Goal: Find specific page/section: Find specific page/section

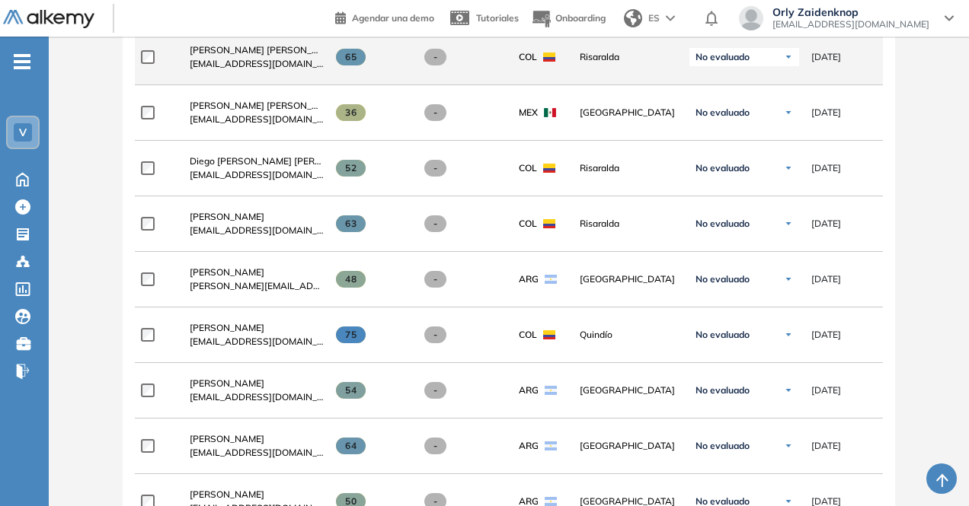
scroll to position [624, 0]
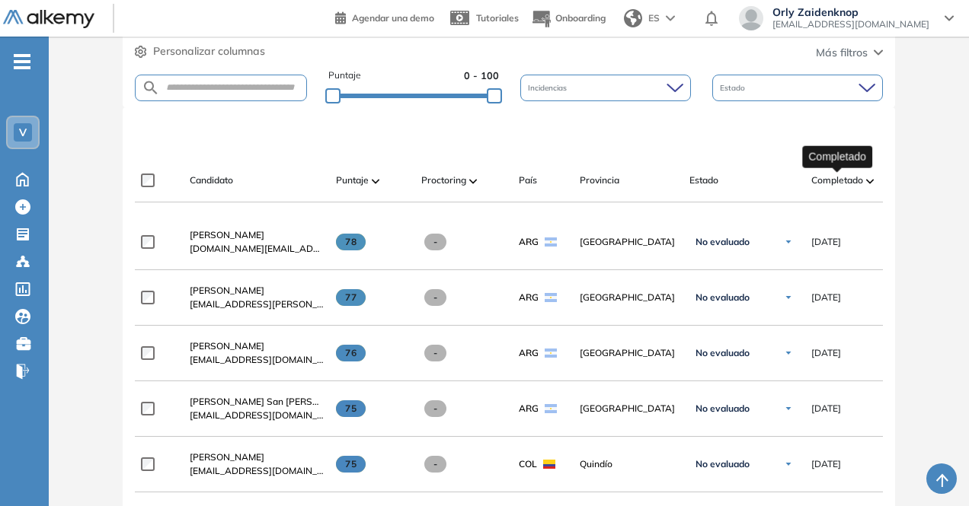
click at [851, 174] on span "Completado" at bounding box center [837, 181] width 52 height 14
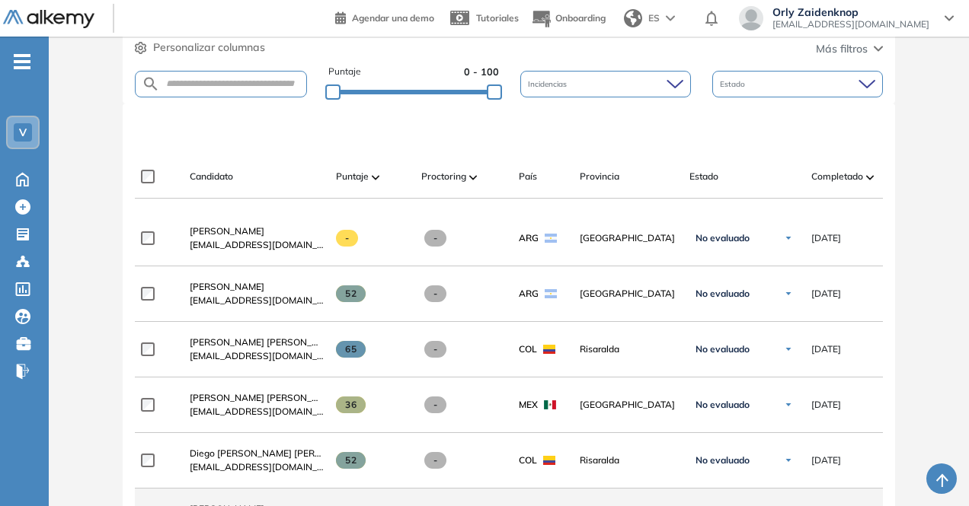
scroll to position [388, 0]
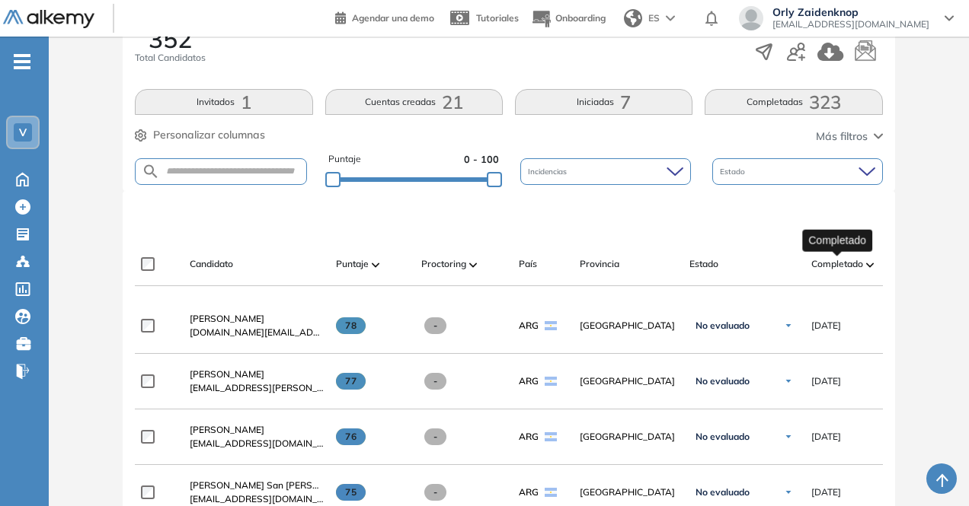
drag, startPoint x: 839, startPoint y: 264, endPoint x: 870, endPoint y: 278, distance: 33.4
click at [839, 264] on span "Completado" at bounding box center [837, 264] width 52 height 14
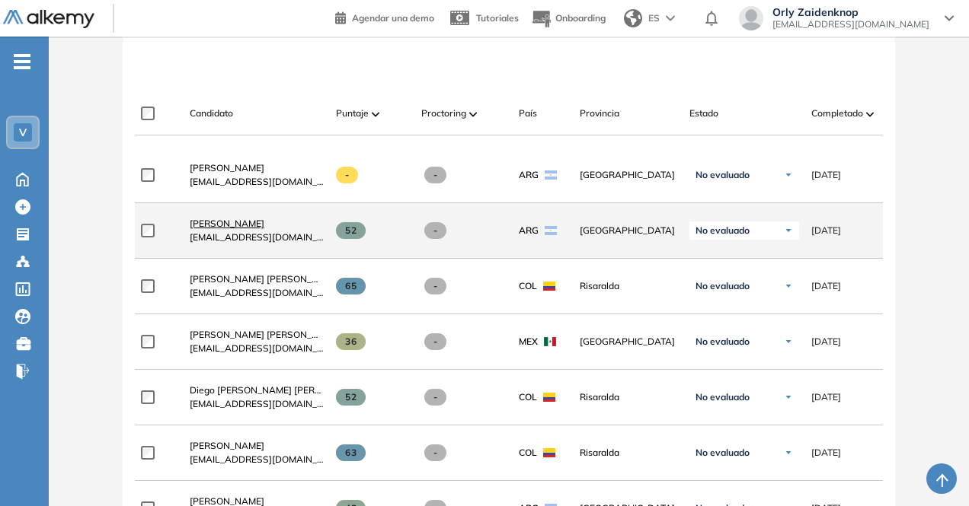
scroll to position [451, 0]
click at [209, 228] on span "[PERSON_NAME]" at bounding box center [227, 222] width 75 height 11
